Goal: Information Seeking & Learning: Learn about a topic

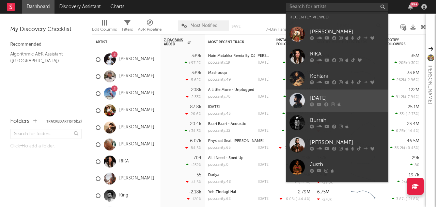
click at [316, 91] on link "[DATE]" at bounding box center [337, 101] width 102 height 22
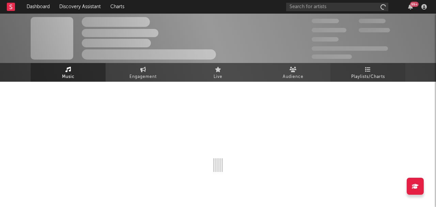
click at [368, 80] on span "Playlists/Charts" at bounding box center [368, 77] width 34 height 8
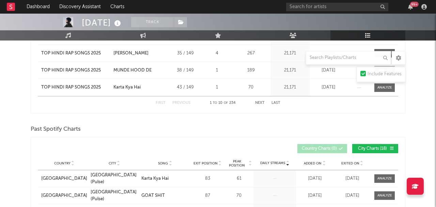
scroll to position [55, 0]
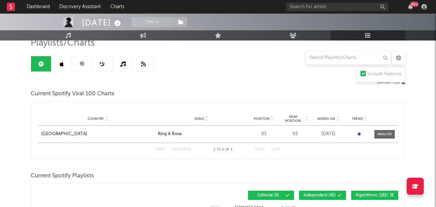
click at [82, 63] on icon at bounding box center [81, 63] width 5 height 5
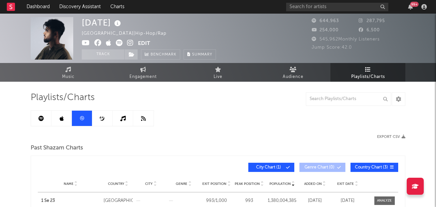
click at [42, 114] on link at bounding box center [41, 118] width 20 height 15
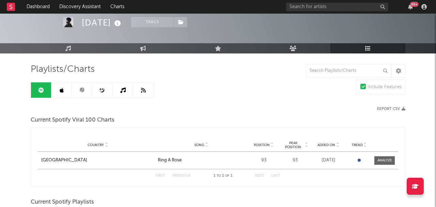
scroll to position [27, 0]
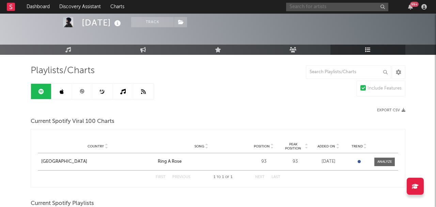
click at [340, 3] on input "text" at bounding box center [337, 7] width 102 height 9
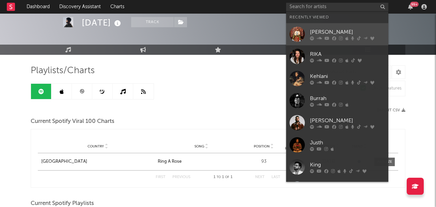
click at [317, 26] on link "[PERSON_NAME]" at bounding box center [337, 34] width 102 height 22
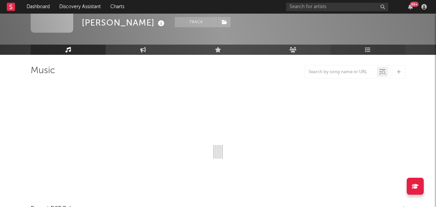
click at [367, 50] on icon at bounding box center [368, 49] width 6 height 5
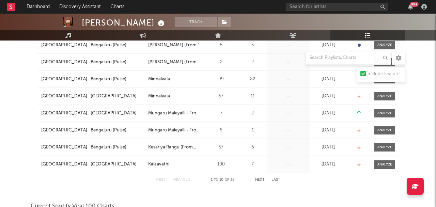
scroll to position [209, 0]
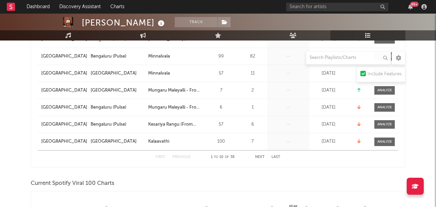
click at [260, 157] on button "Next" at bounding box center [260, 157] width 10 height 4
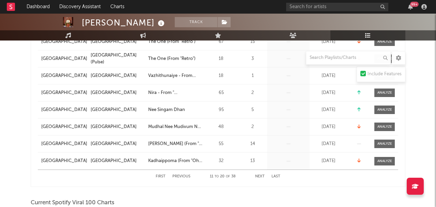
scroll to position [224, 0]
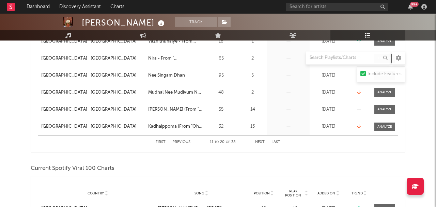
click at [263, 142] on button "Next" at bounding box center [260, 142] width 10 height 4
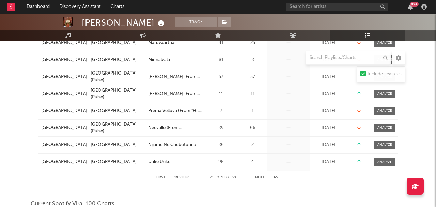
scroll to position [198, 0]
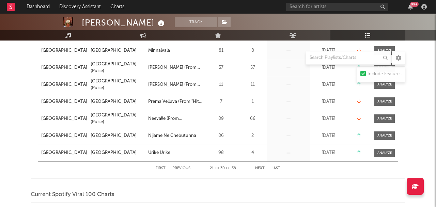
click at [263, 167] on button "Next" at bounding box center [260, 169] width 10 height 4
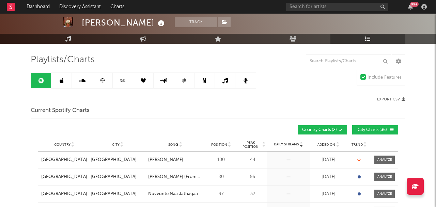
scroll to position [30, 0]
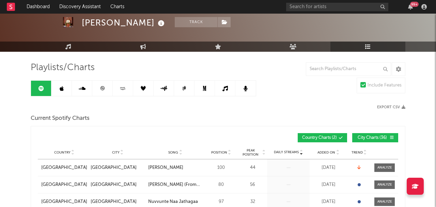
click at [107, 83] on link at bounding box center [102, 88] width 20 height 15
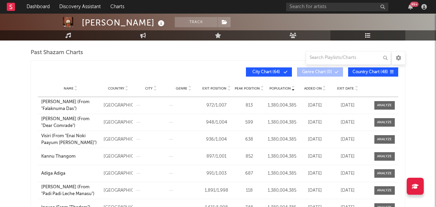
scroll to position [312, 0]
